Goal: Information Seeking & Learning: Learn about a topic

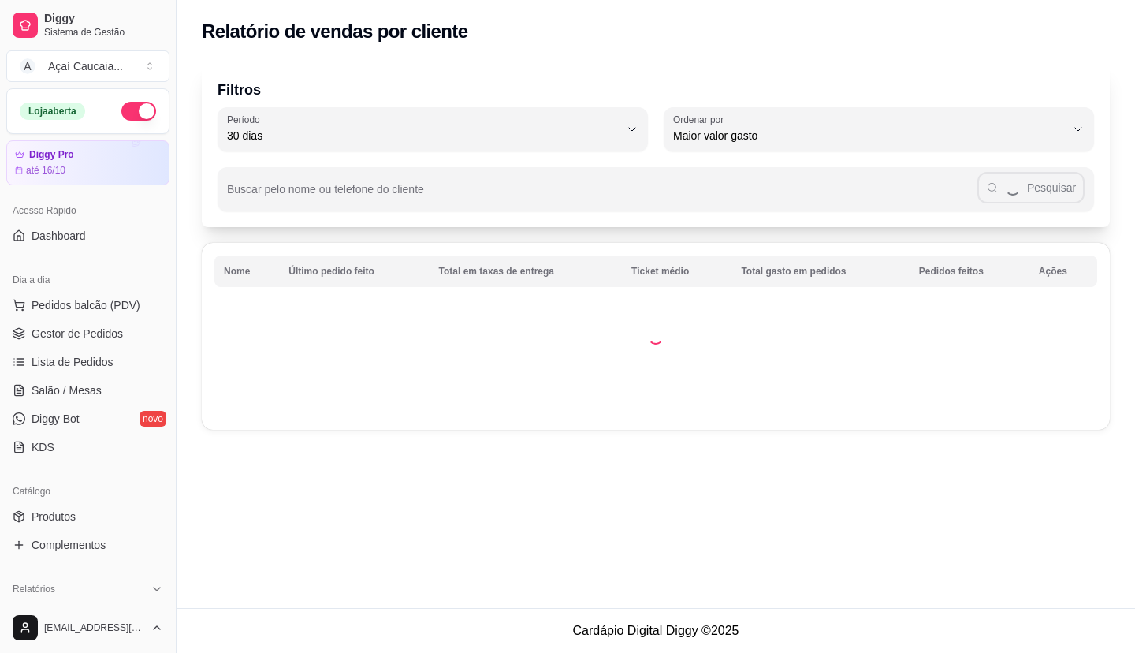
select select "30"
select select "HIGHEST_TOTAL_SPENT_WITH_ORDERS"
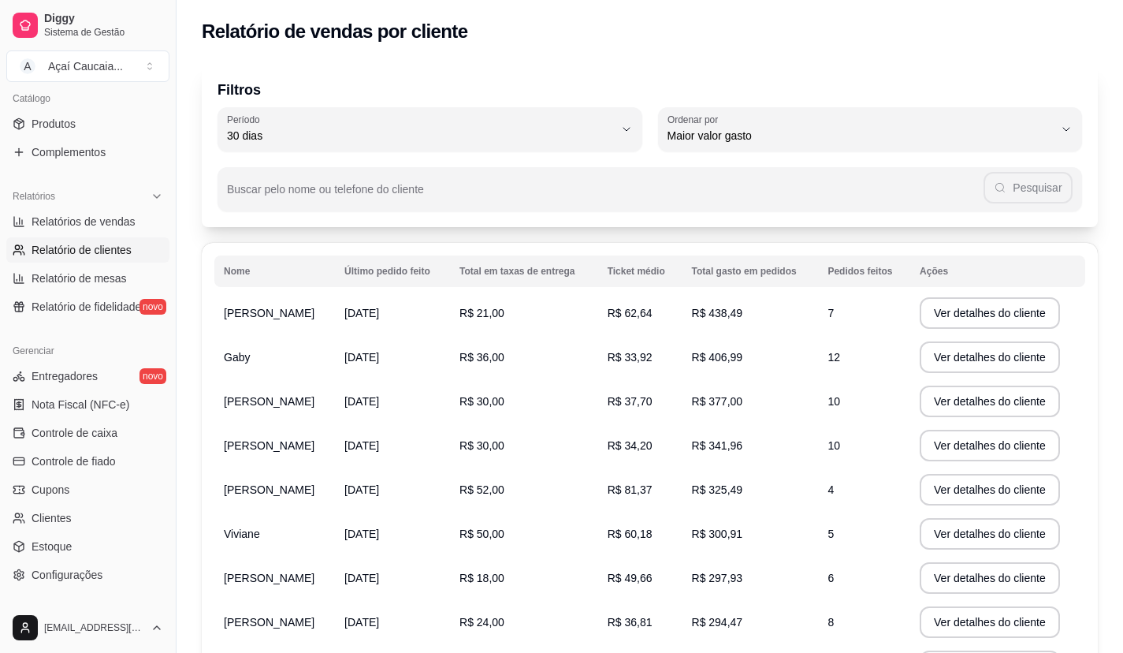
scroll to position [394, 0]
click at [98, 229] on link "Relatórios de vendas" at bounding box center [87, 219] width 163 height 25
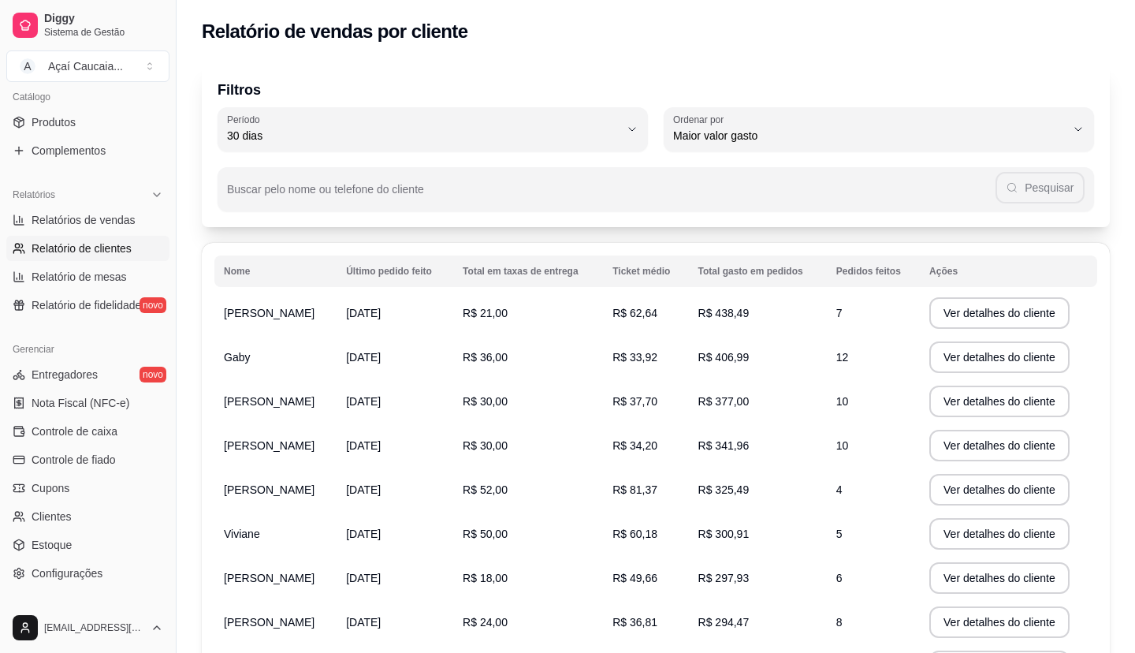
select select "ALL"
select select "0"
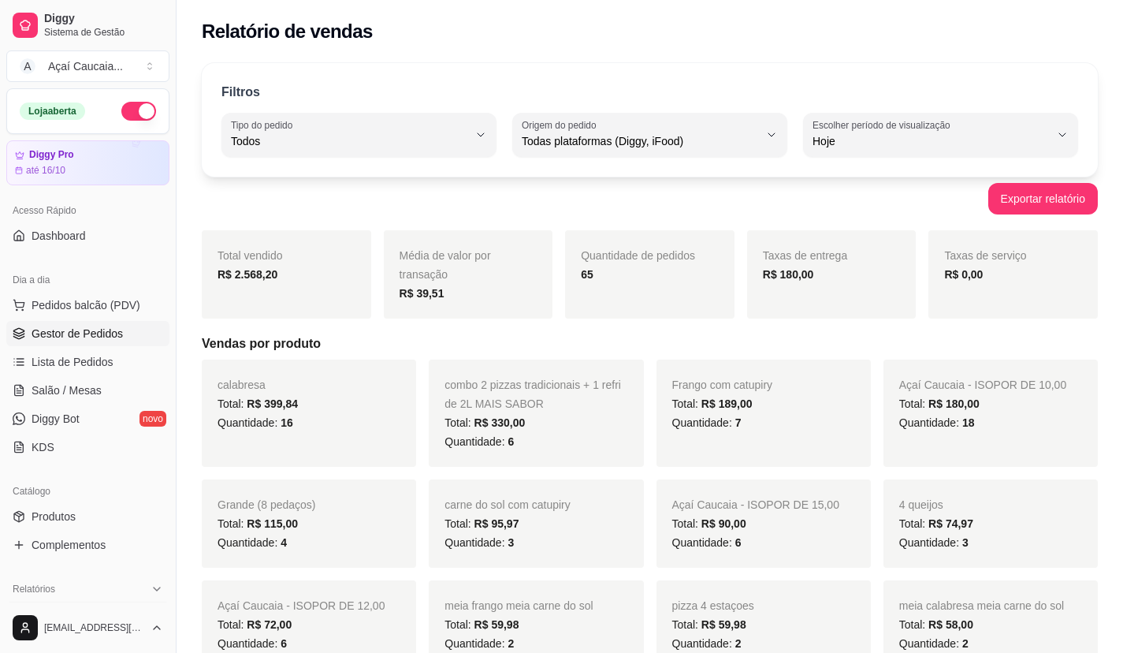
click at [102, 341] on span "Gestor de Pedidos" at bounding box center [77, 334] width 91 height 16
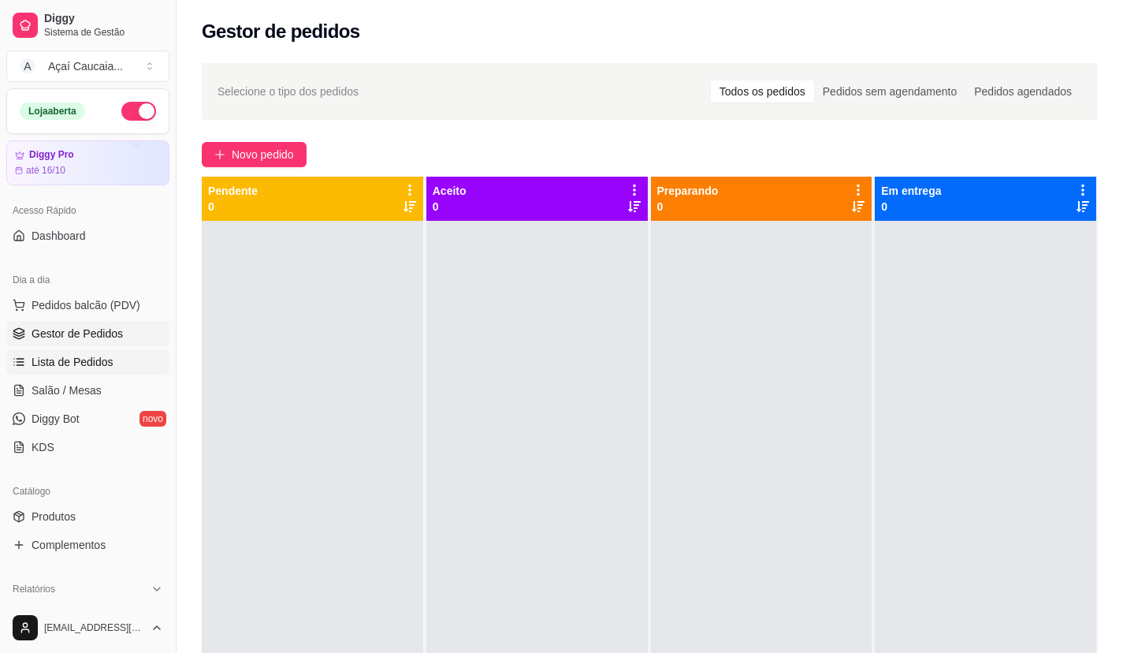
click at [121, 359] on link "Lista de Pedidos" at bounding box center [87, 361] width 163 height 25
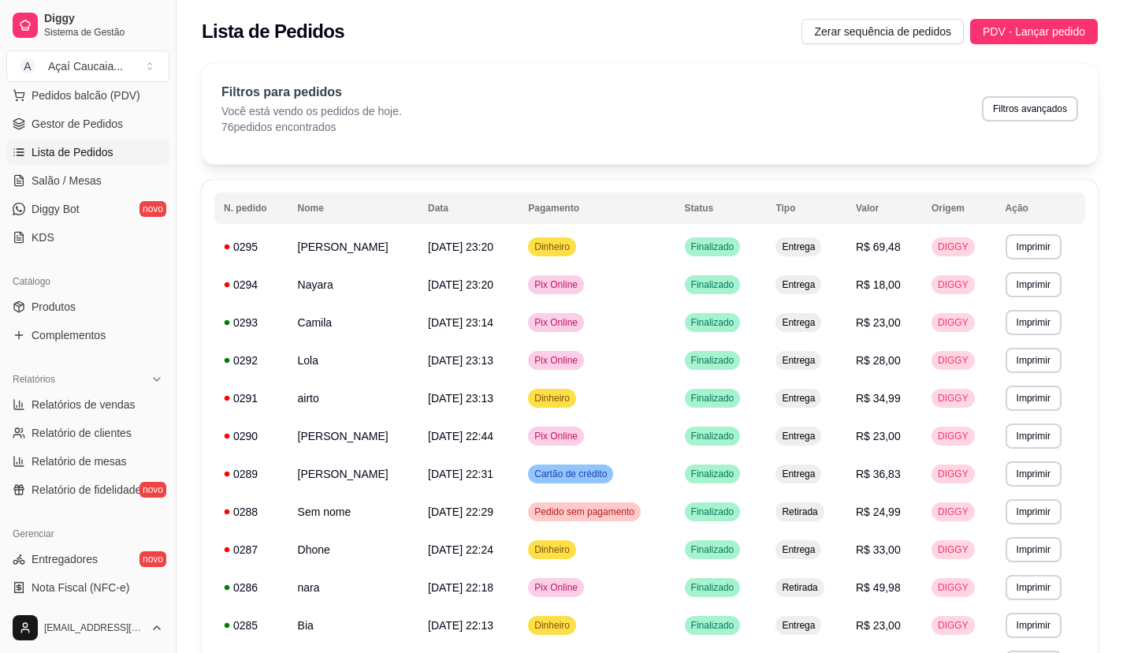
scroll to position [236, 0]
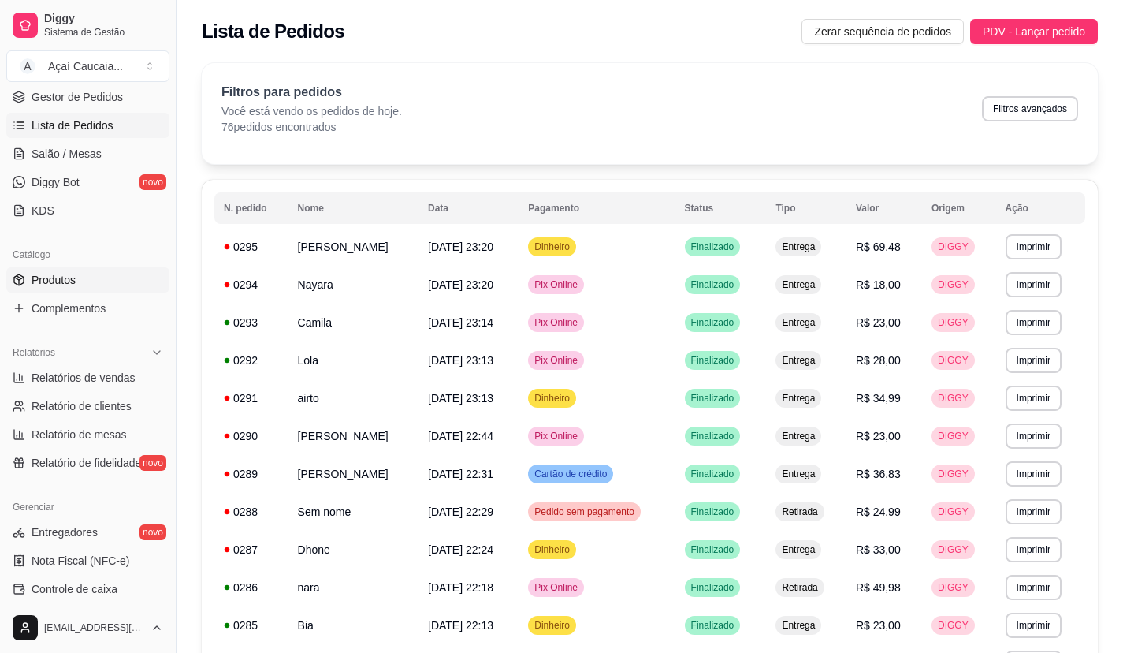
click at [81, 284] on link "Produtos" at bounding box center [87, 279] width 163 height 25
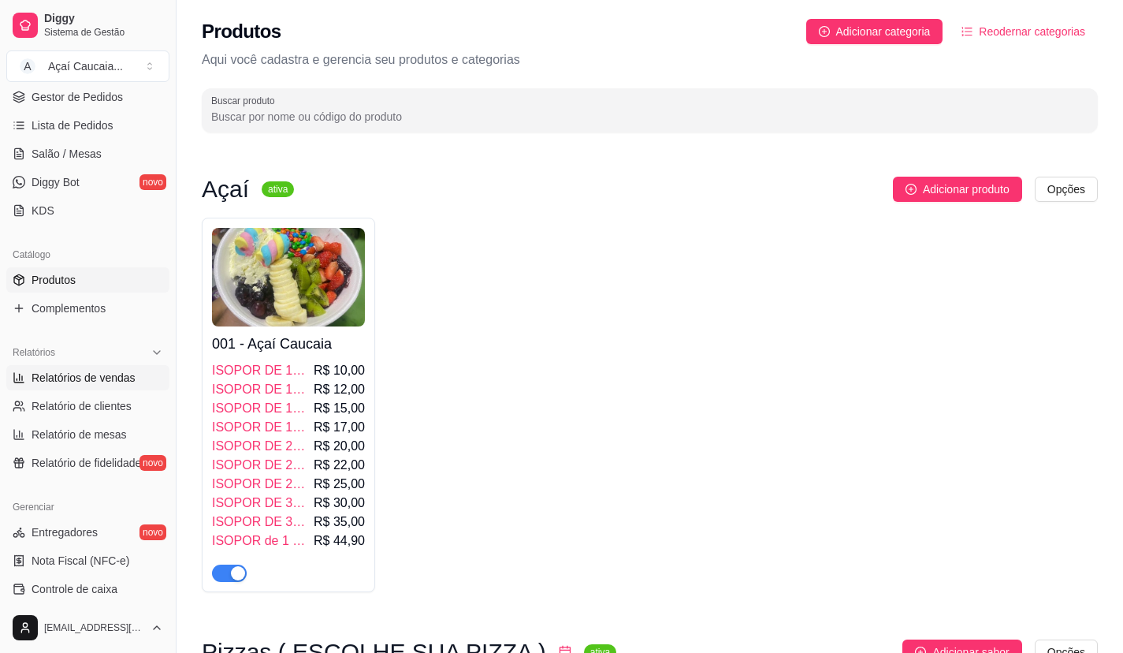
click at [121, 387] on link "Relatórios de vendas" at bounding box center [87, 377] width 163 height 25
select select "ALL"
select select "0"
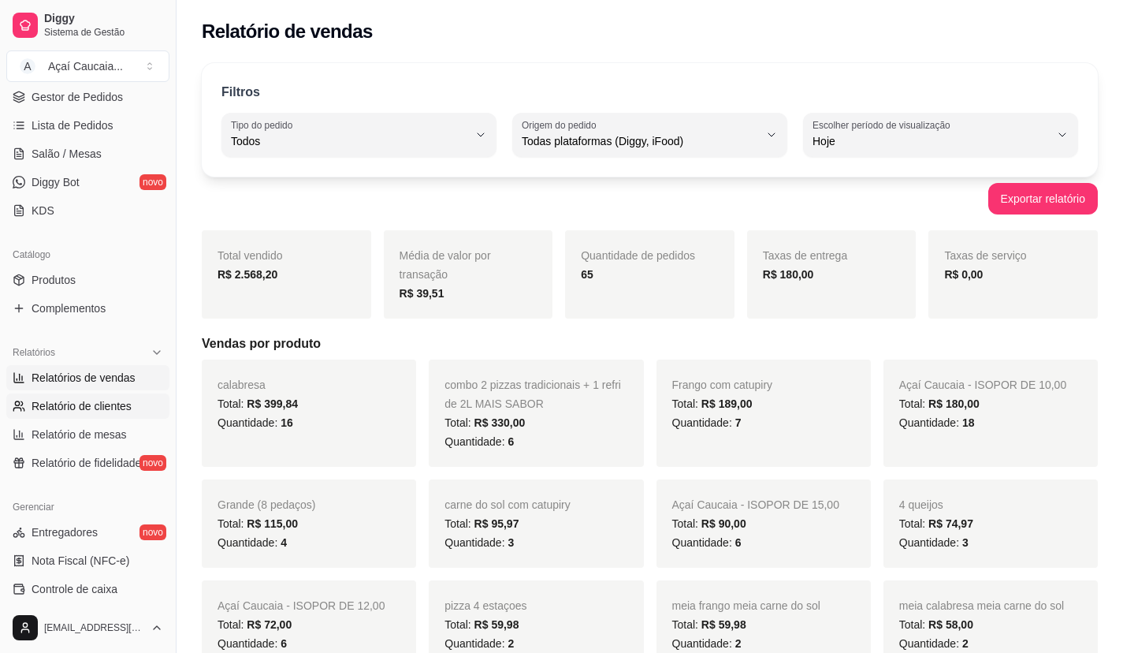
click at [121, 394] on link "Relatório de clientes" at bounding box center [87, 405] width 163 height 25
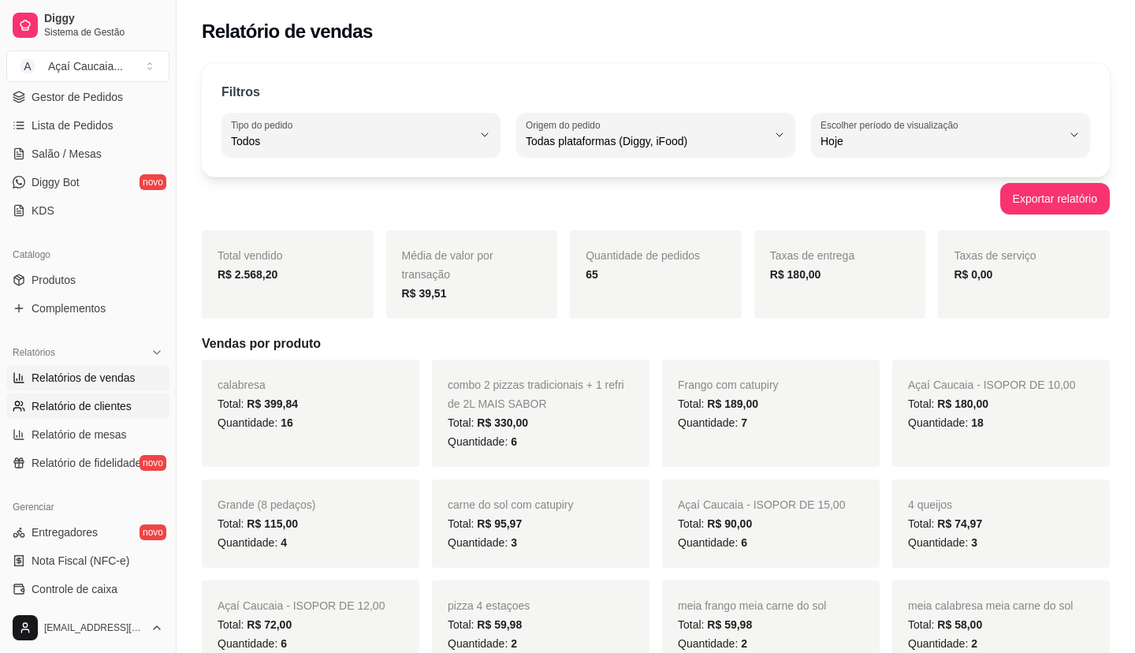
select select "30"
select select "HIGHEST_TOTAL_SPENT_WITH_ORDERS"
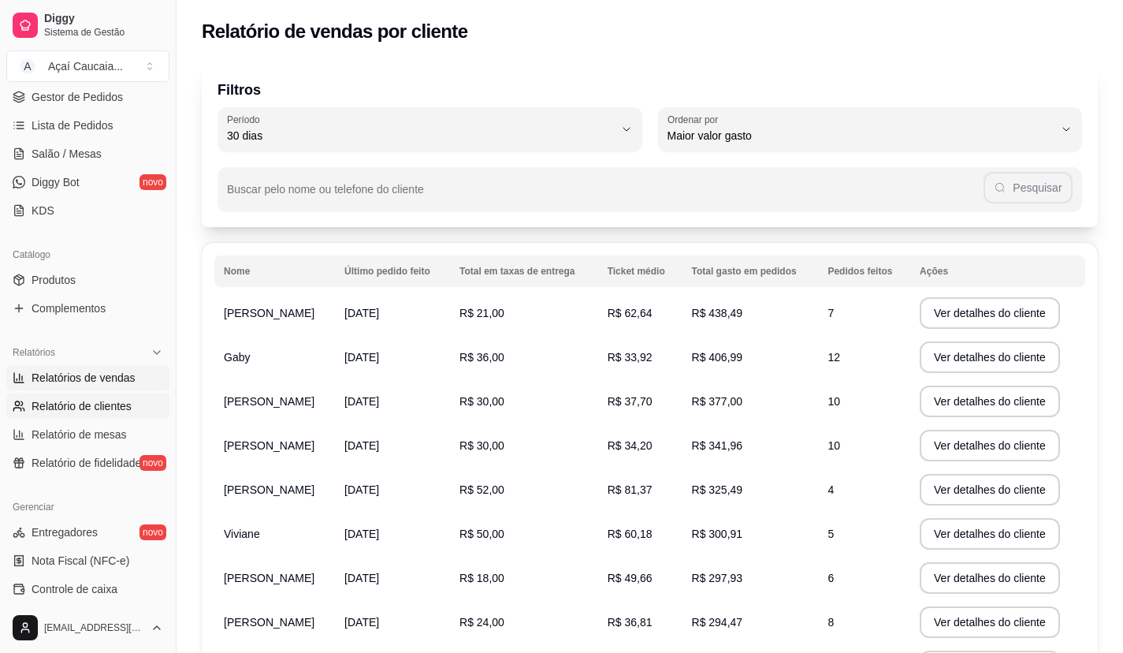
click at [120, 375] on span "Relatórios de vendas" at bounding box center [84, 378] width 104 height 16
select select "ALL"
select select "0"
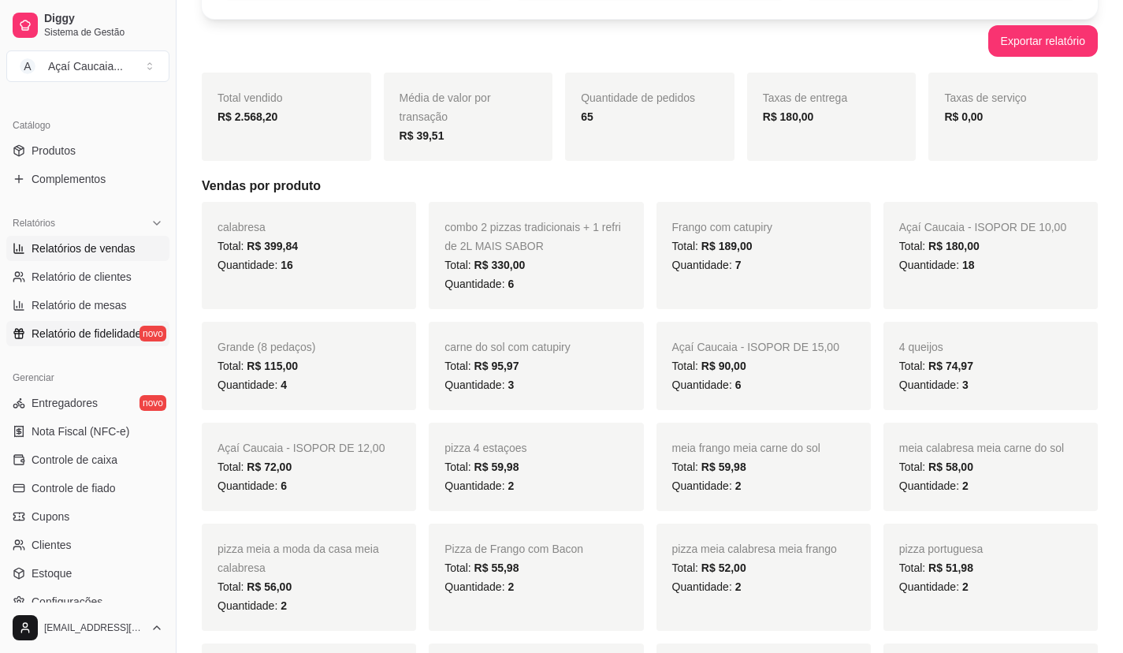
scroll to position [394, 0]
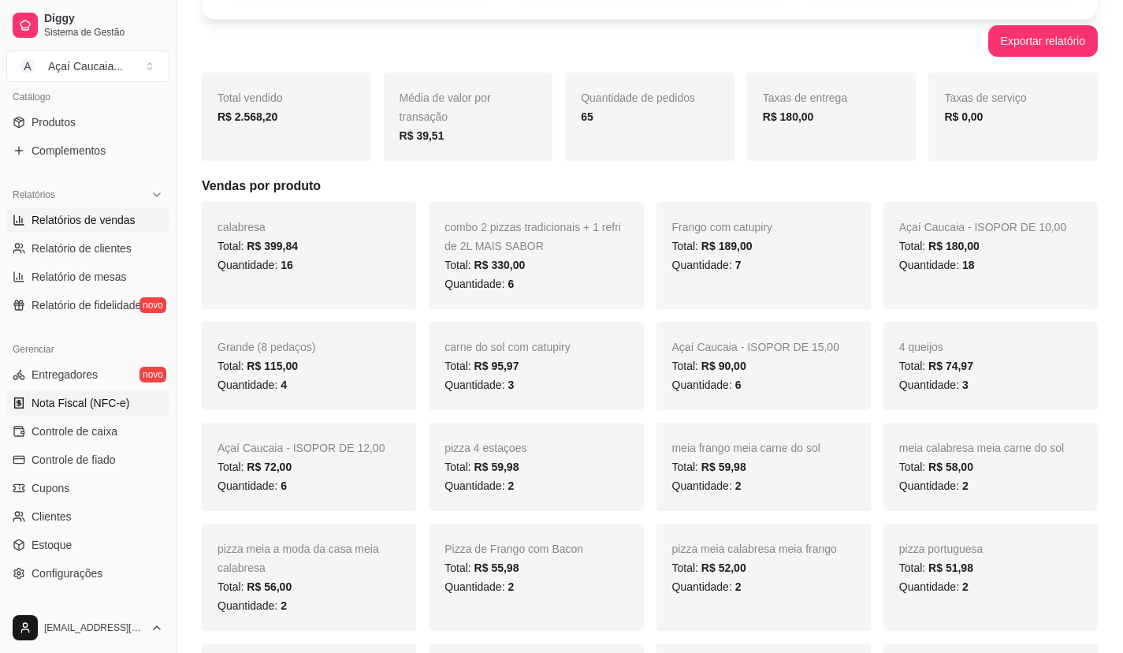
click at [114, 409] on span "Nota Fiscal (NFC-e)" at bounding box center [81, 403] width 98 height 16
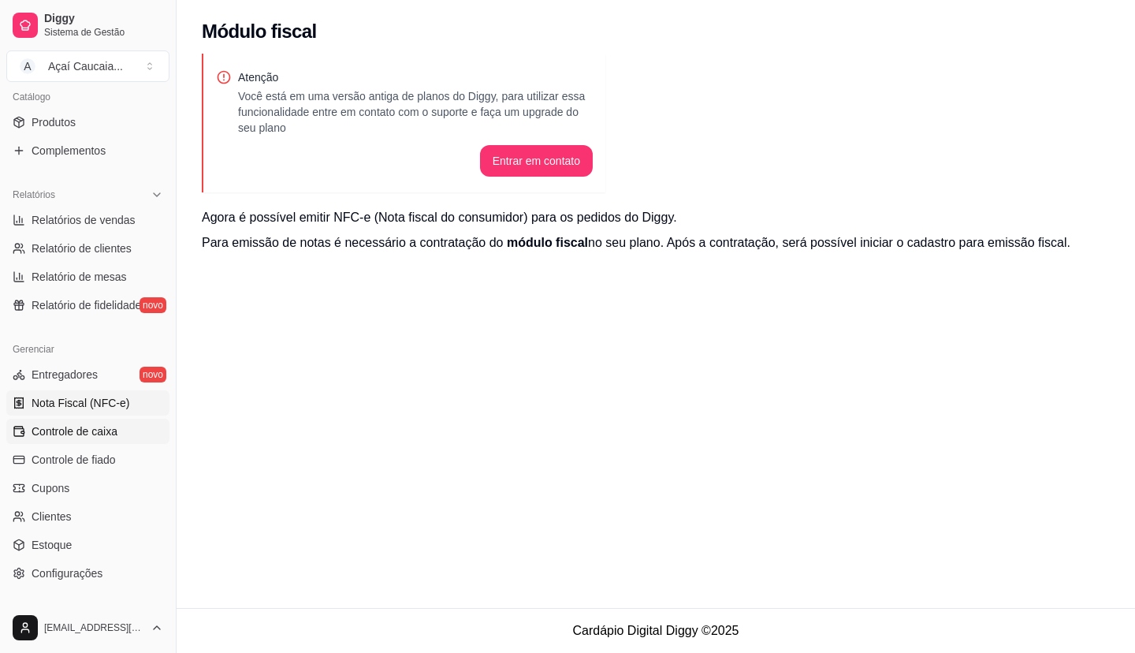
click at [108, 427] on span "Controle de caixa" at bounding box center [75, 431] width 86 height 16
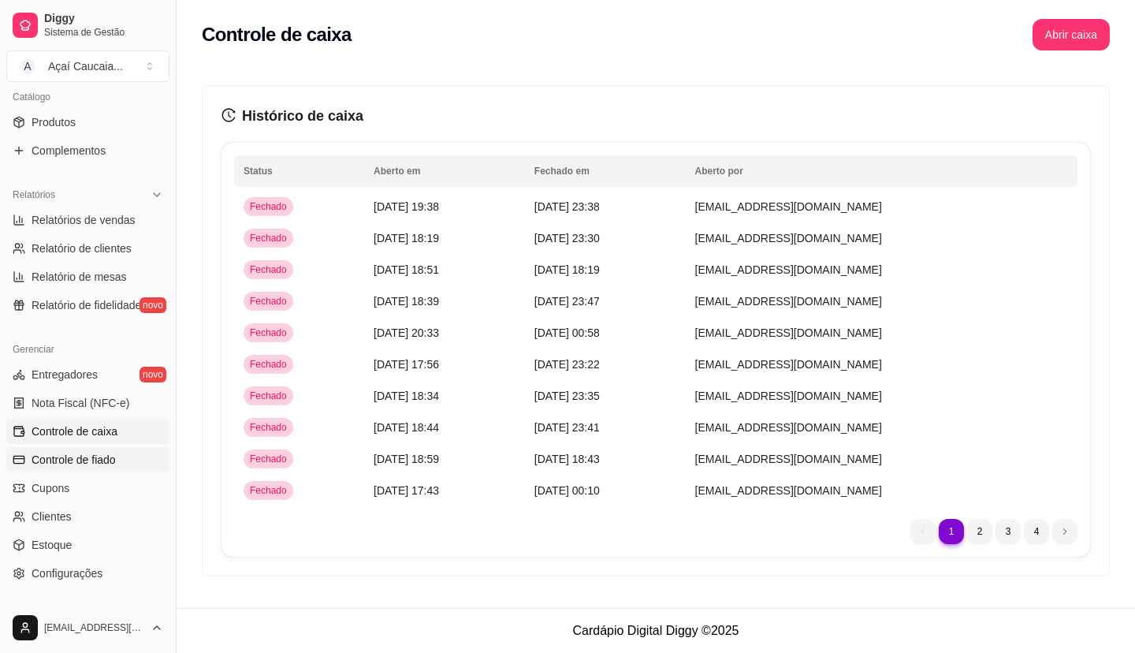
click at [104, 448] on link "Controle de fiado" at bounding box center [87, 459] width 163 height 25
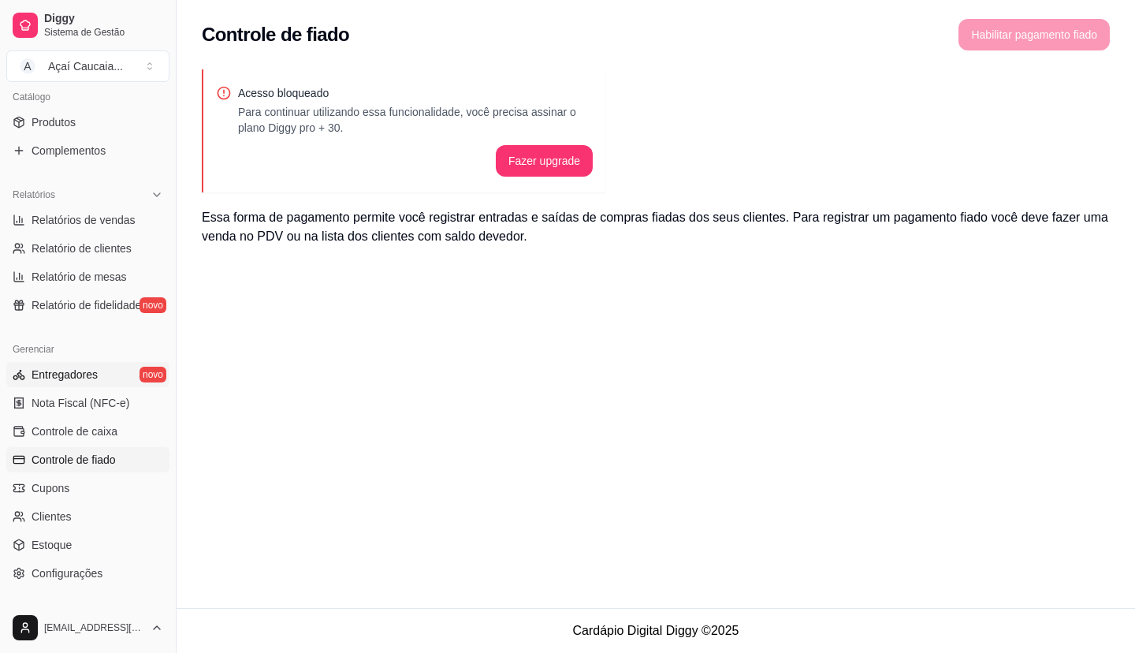
click at [119, 383] on link "Entregadores novo" at bounding box center [87, 374] width 163 height 25
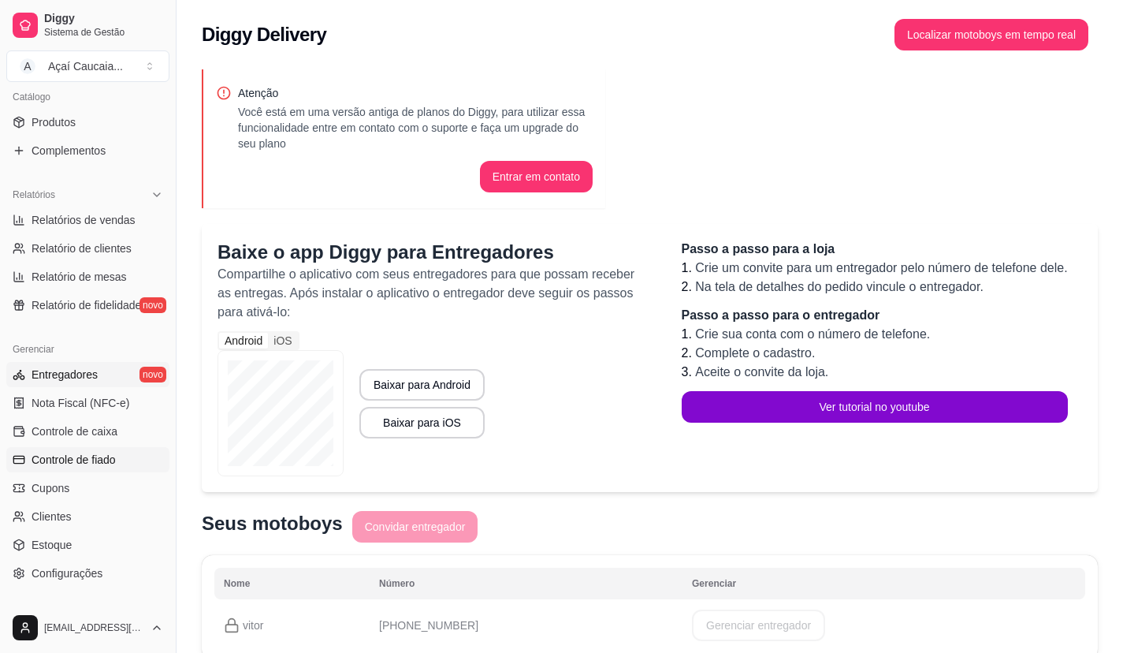
click at [118, 452] on link "Controle de fiado" at bounding box center [87, 459] width 163 height 25
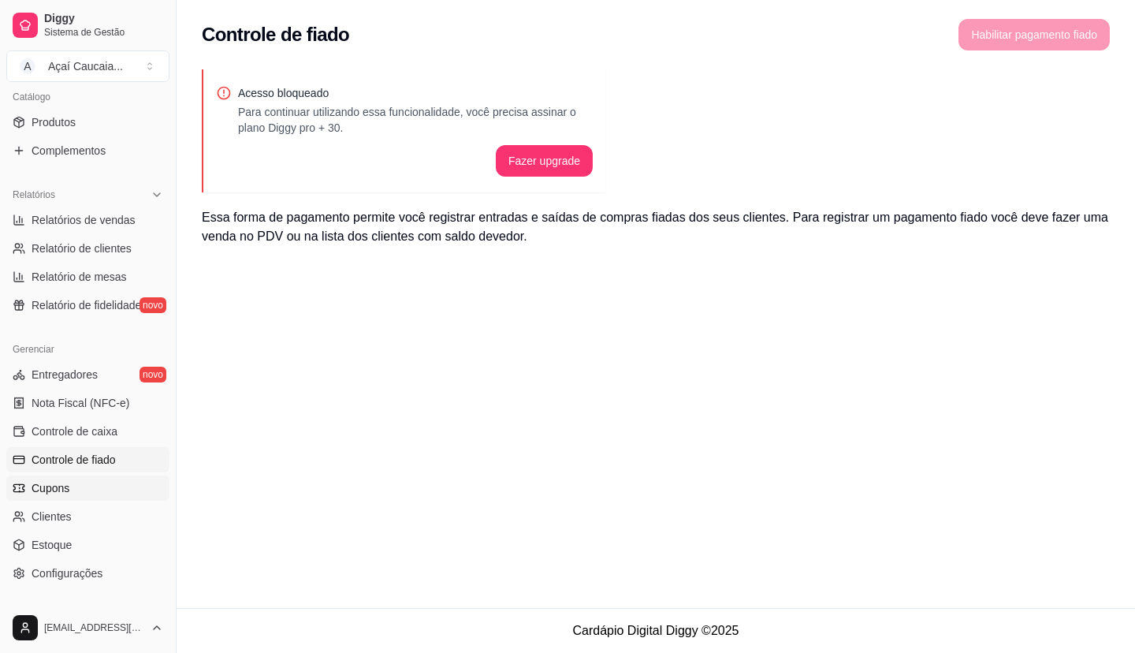
click at [91, 479] on link "Cupons" at bounding box center [87, 487] width 163 height 25
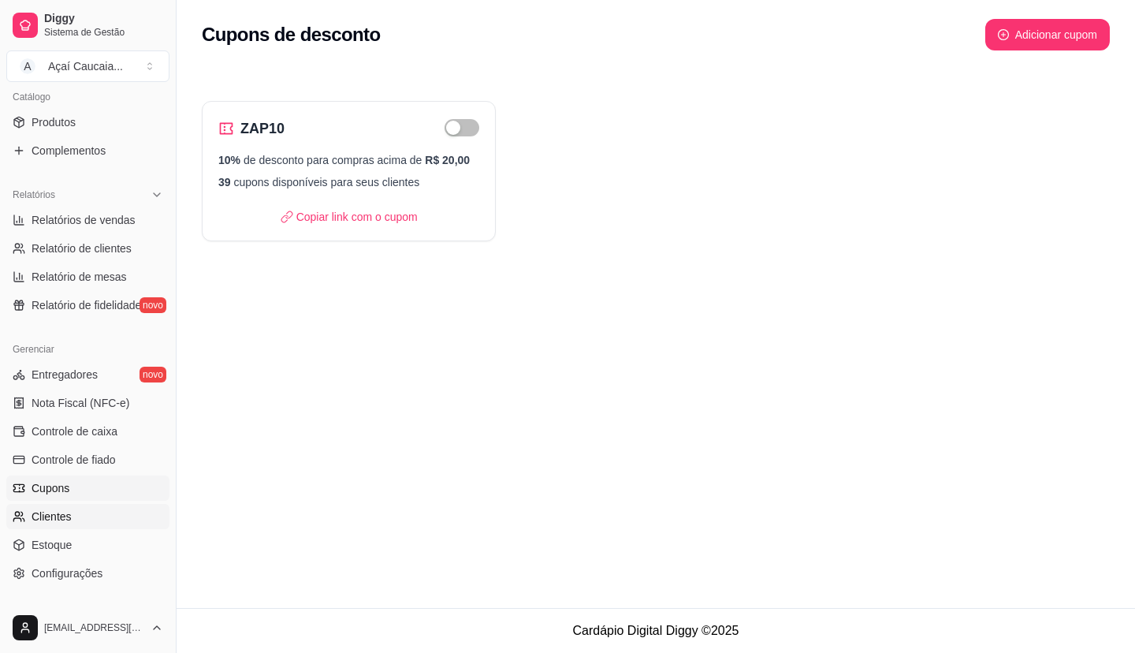
click at [91, 514] on link "Clientes" at bounding box center [87, 516] width 163 height 25
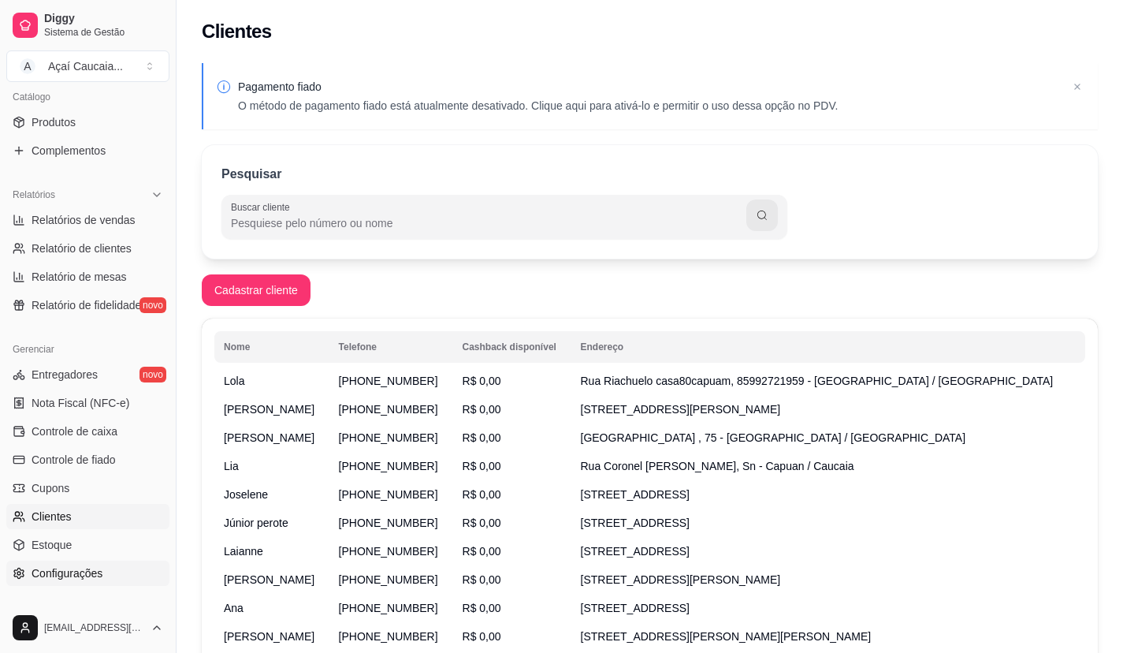
click at [58, 571] on span "Configurações" at bounding box center [67, 573] width 71 height 16
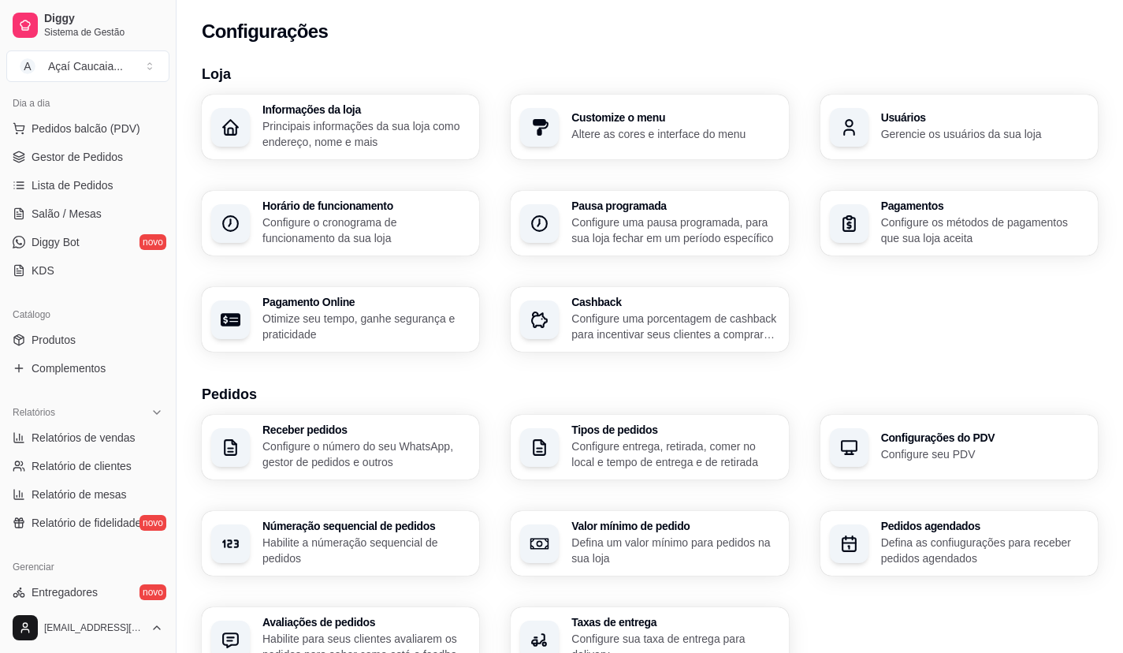
scroll to position [158, 0]
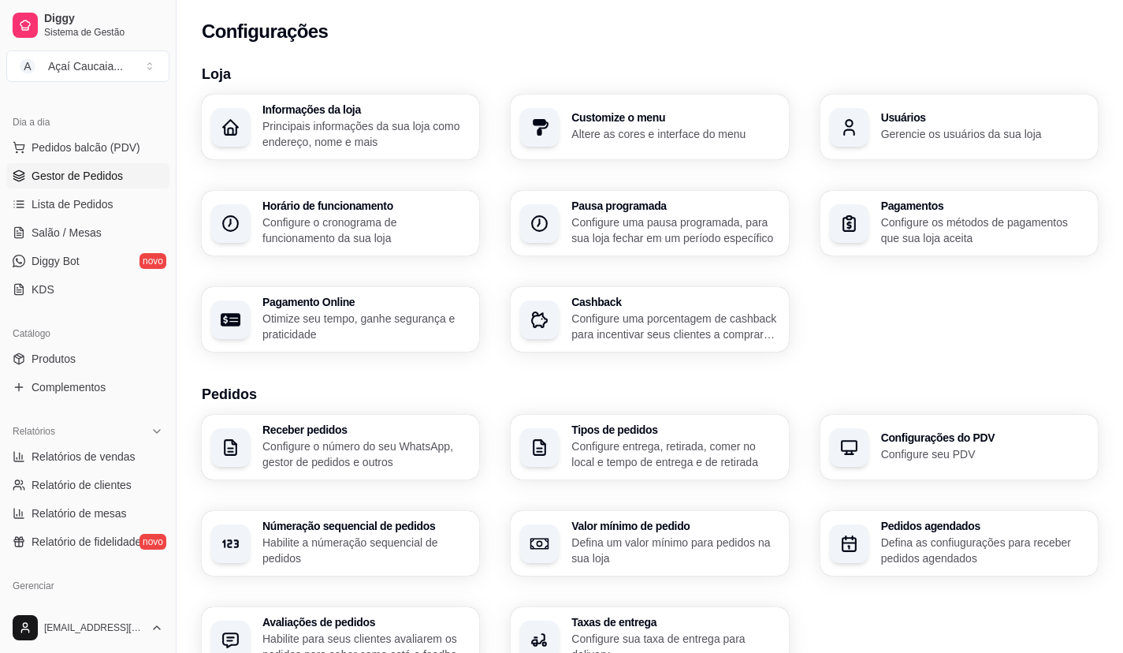
click at [85, 172] on span "Gestor de Pedidos" at bounding box center [77, 176] width 91 height 16
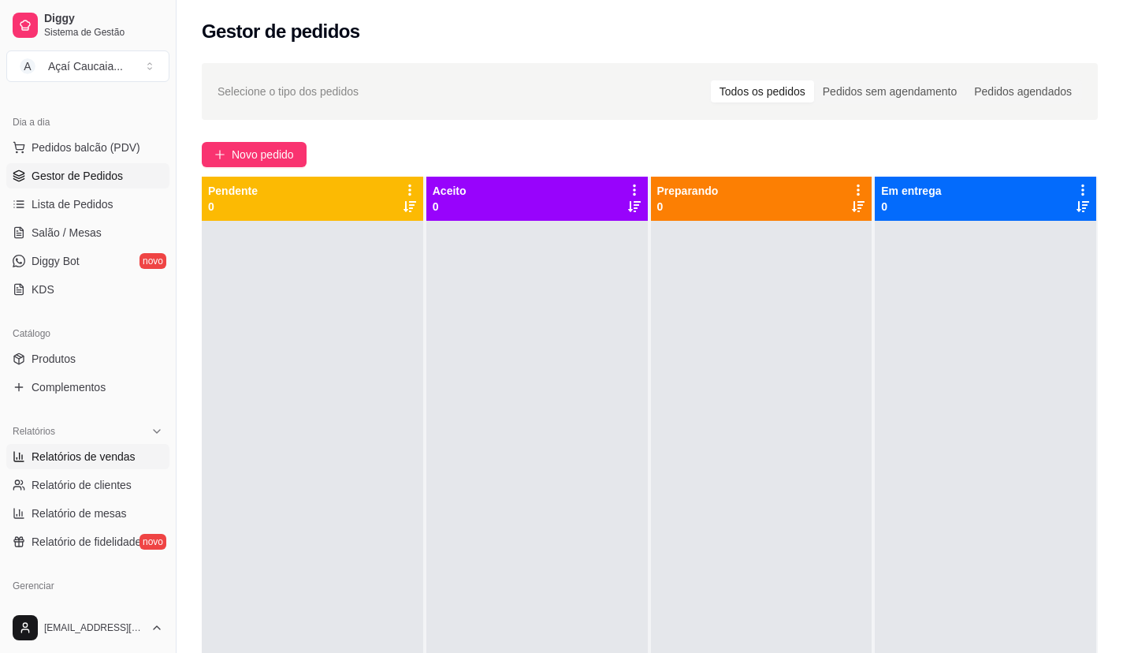
click at [117, 448] on span "Relatórios de vendas" at bounding box center [84, 456] width 104 height 16
select select "ALL"
select select "0"
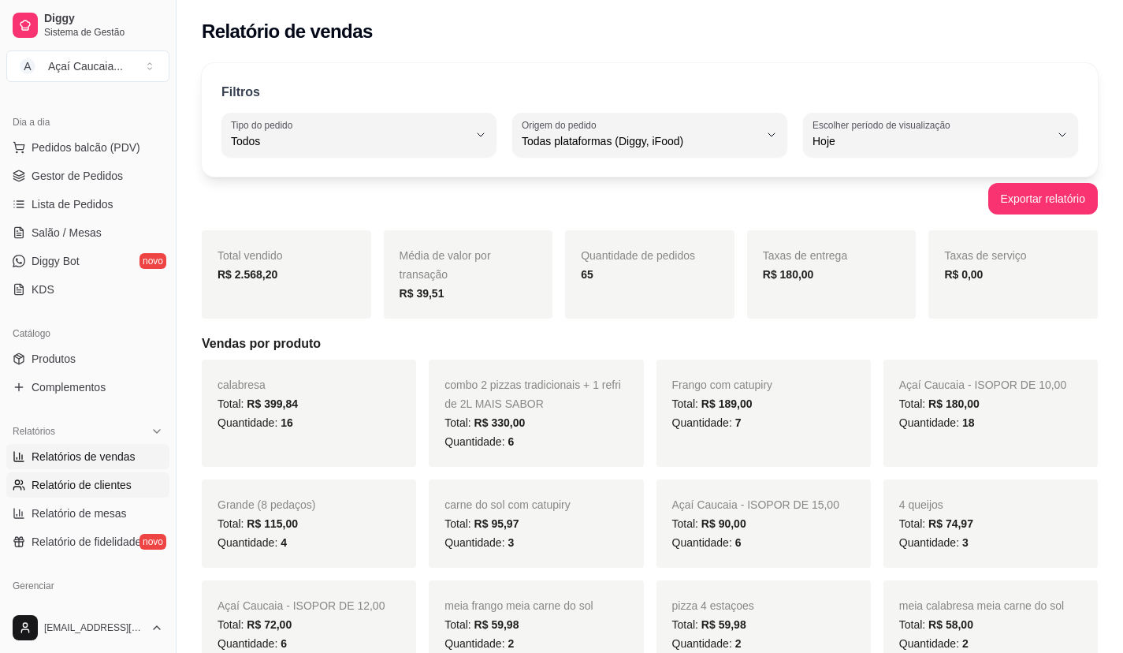
click at [63, 479] on span "Relatório de clientes" at bounding box center [82, 485] width 100 height 16
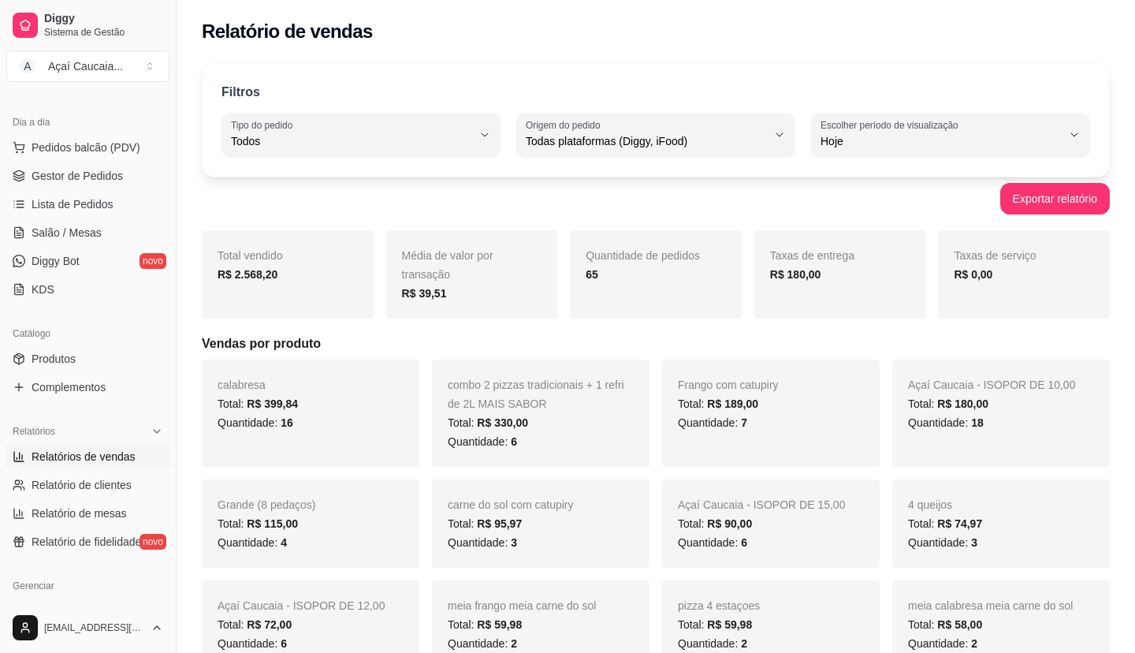
select select "30"
select select "HIGHEST_TOTAL_SPENT_WITH_ORDERS"
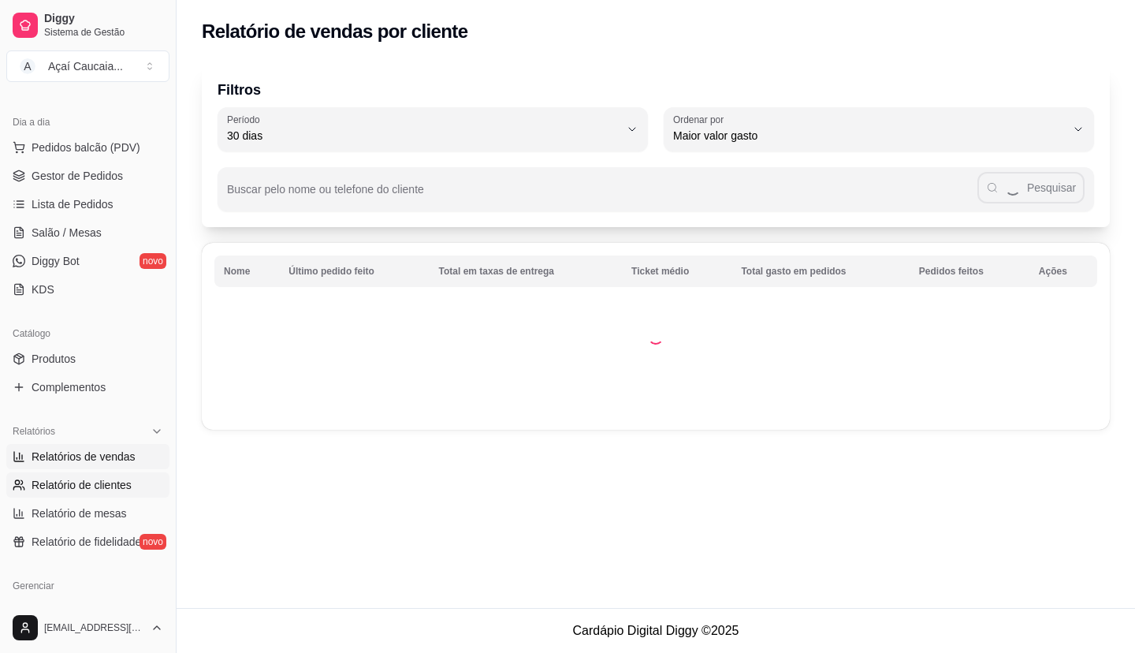
click at [71, 461] on span "Relatórios de vendas" at bounding box center [84, 456] width 104 height 16
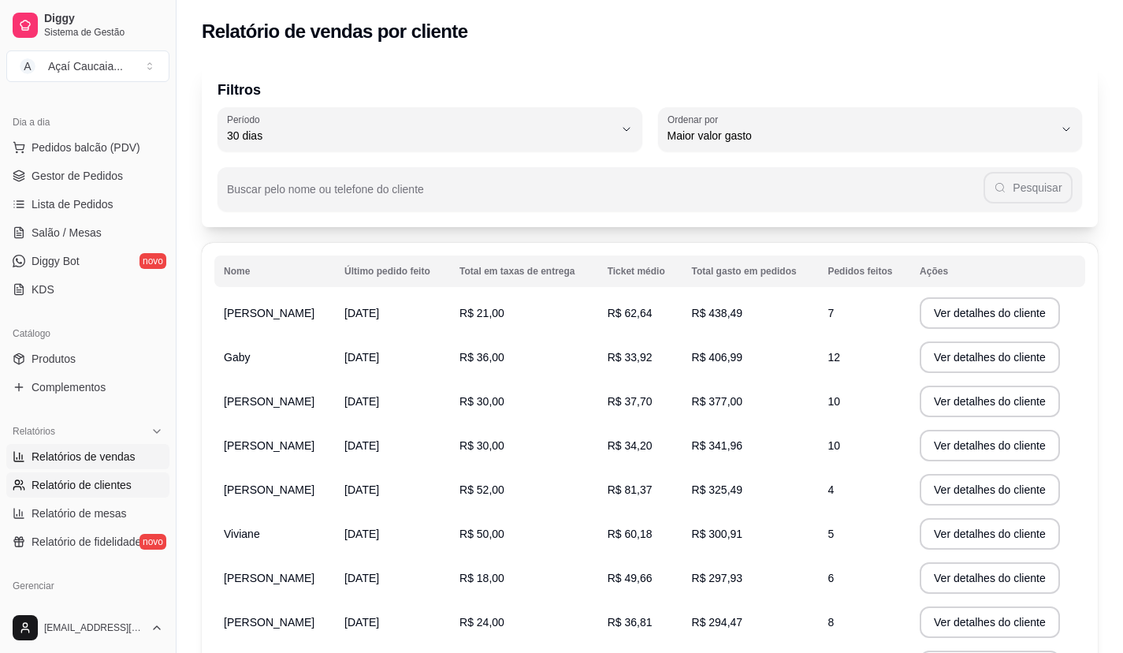
select select "ALL"
select select "0"
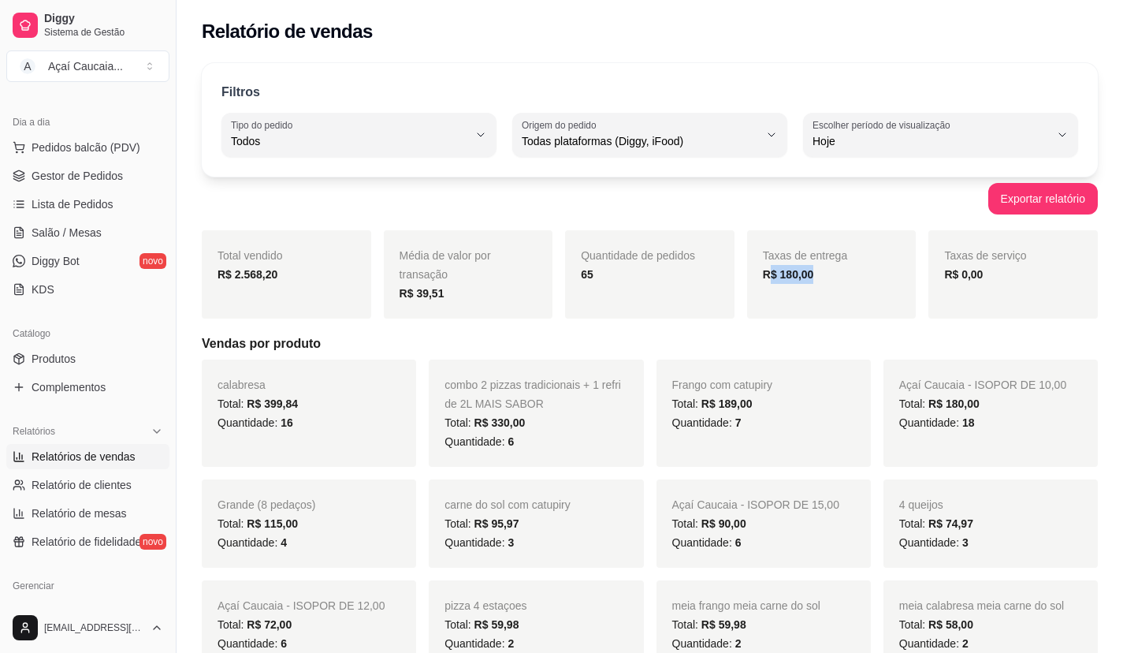
drag, startPoint x: 768, startPoint y: 278, endPoint x: 914, endPoint y: 300, distance: 148.1
click at [913, 312] on div "Taxas de entrega R$ 180,00" at bounding box center [831, 274] width 169 height 88
